Goal: Task Accomplishment & Management: Use online tool/utility

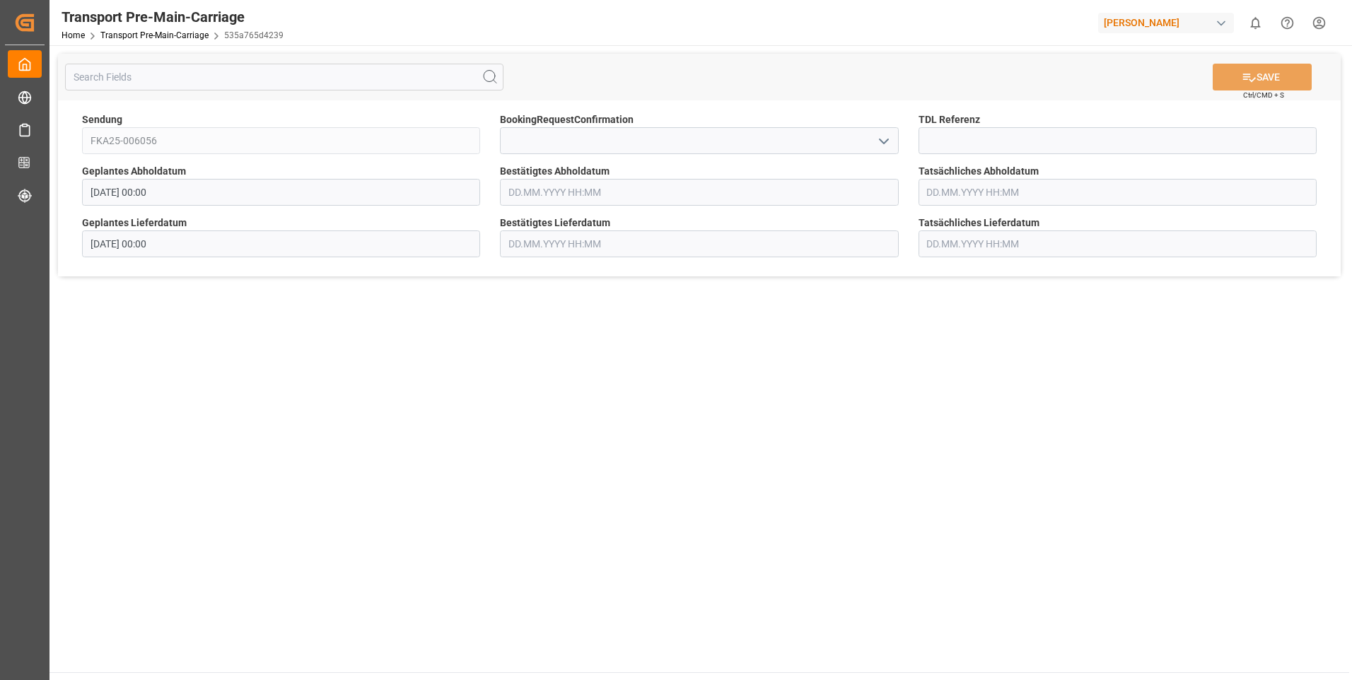
click at [881, 141] on polyline "open menu" at bounding box center [883, 141] width 8 height 4
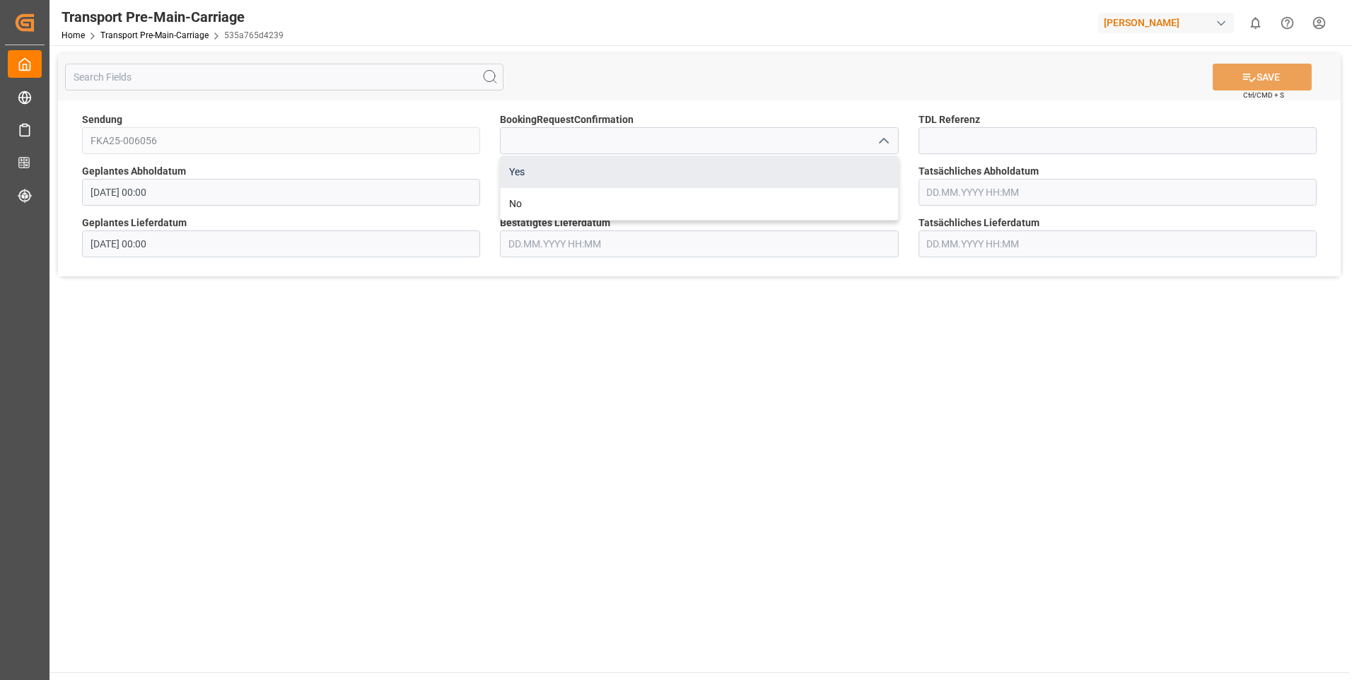
click at [866, 163] on div "Yes" at bounding box center [699, 172] width 397 height 32
type input "Yes"
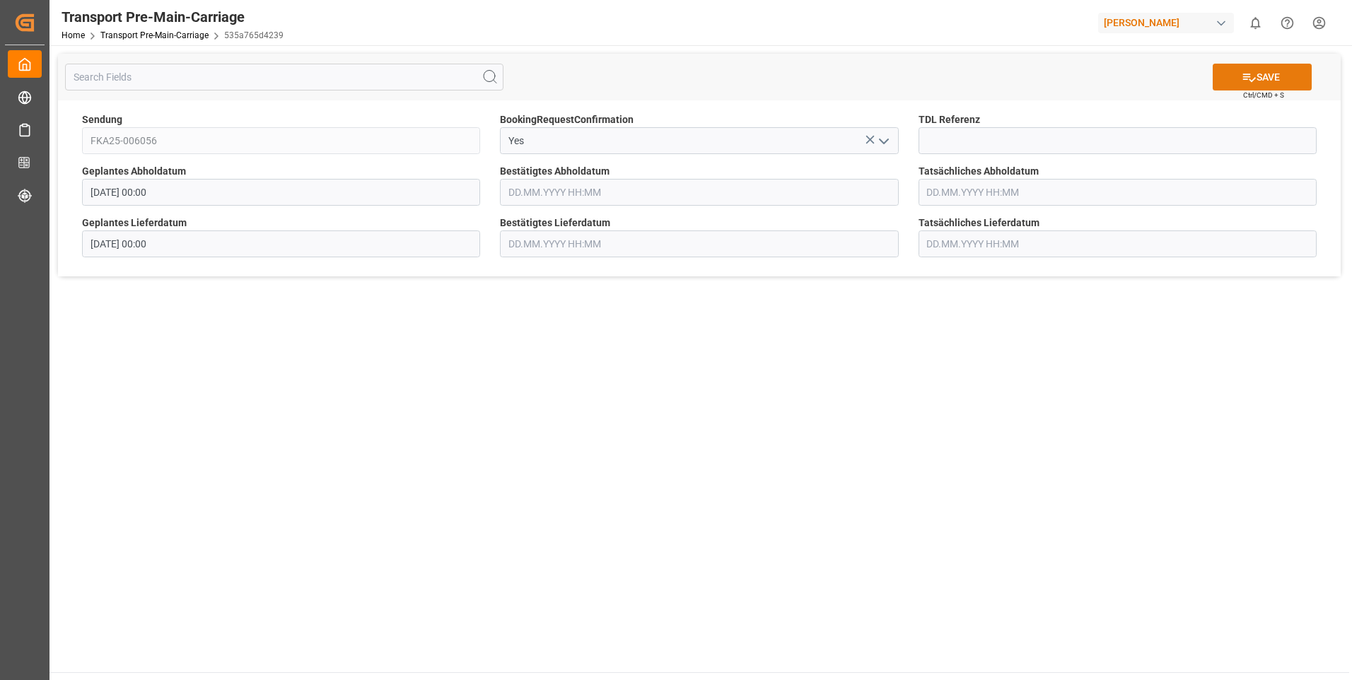
click at [1246, 74] on icon at bounding box center [1249, 78] width 13 height 8
click at [875, 138] on icon "open menu" at bounding box center [883, 141] width 17 height 17
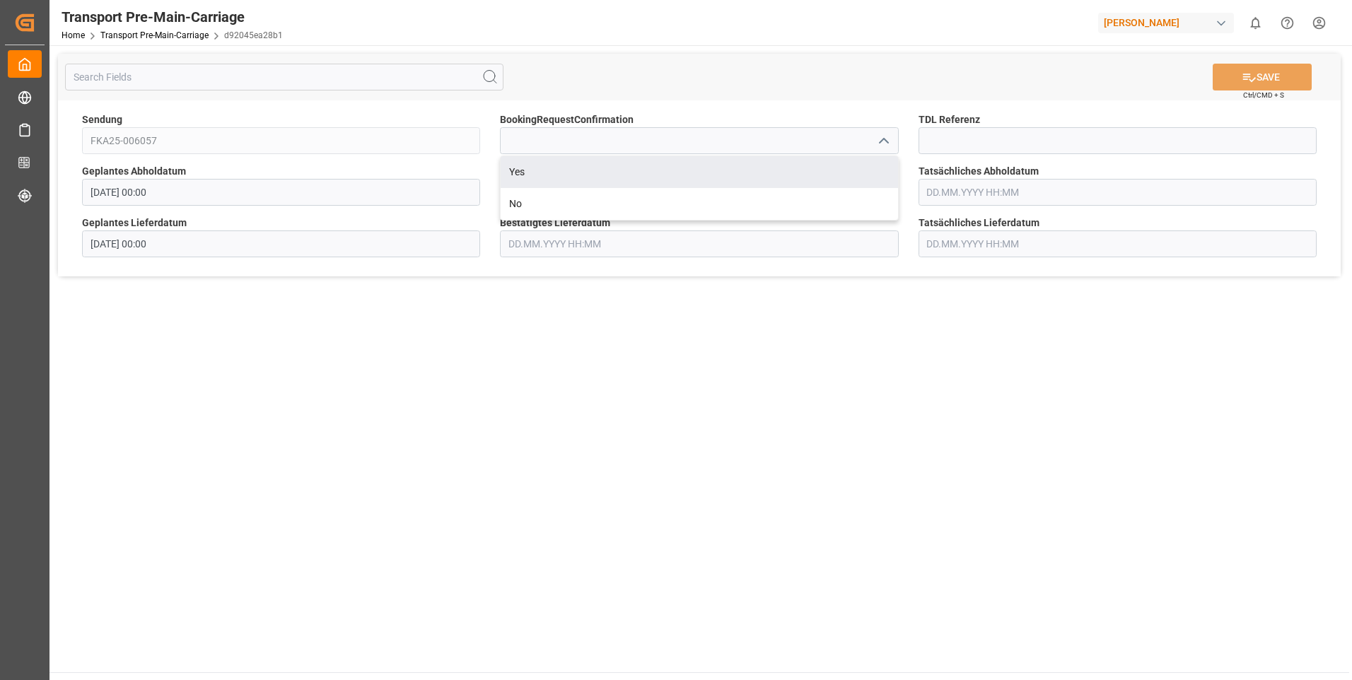
click at [873, 163] on div "Yes" at bounding box center [699, 172] width 397 height 32
type input "Yes"
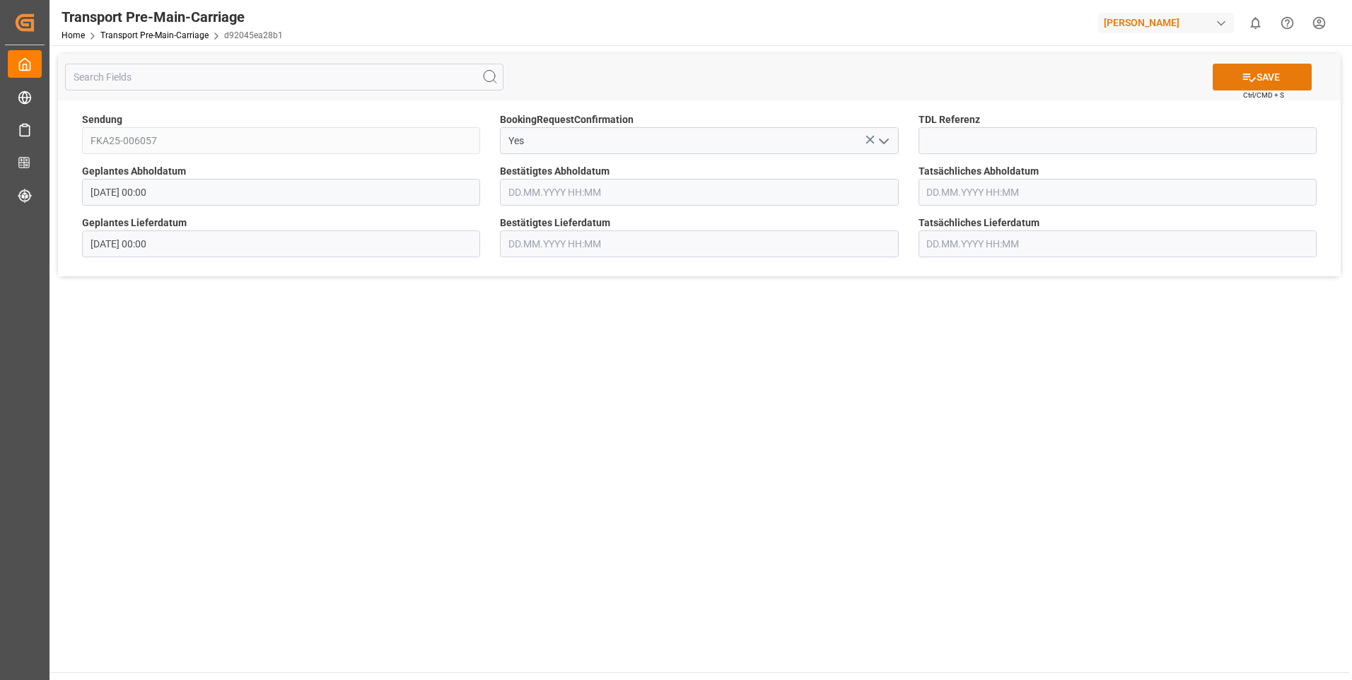
click at [1253, 75] on icon at bounding box center [1248, 77] width 15 height 15
